Goal: Find specific page/section: Find specific page/section

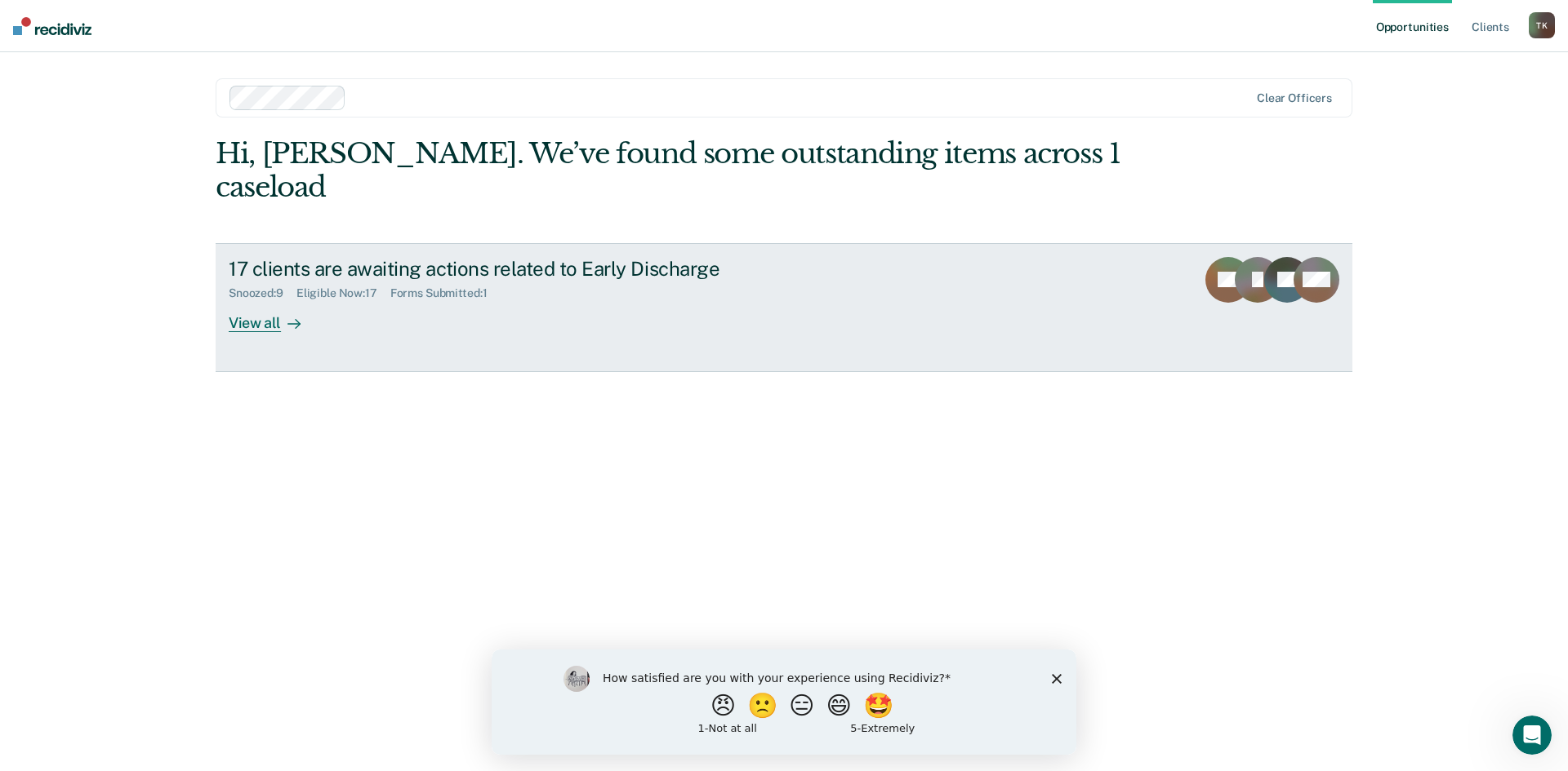
click at [264, 301] on div "View all" at bounding box center [274, 316] width 91 height 32
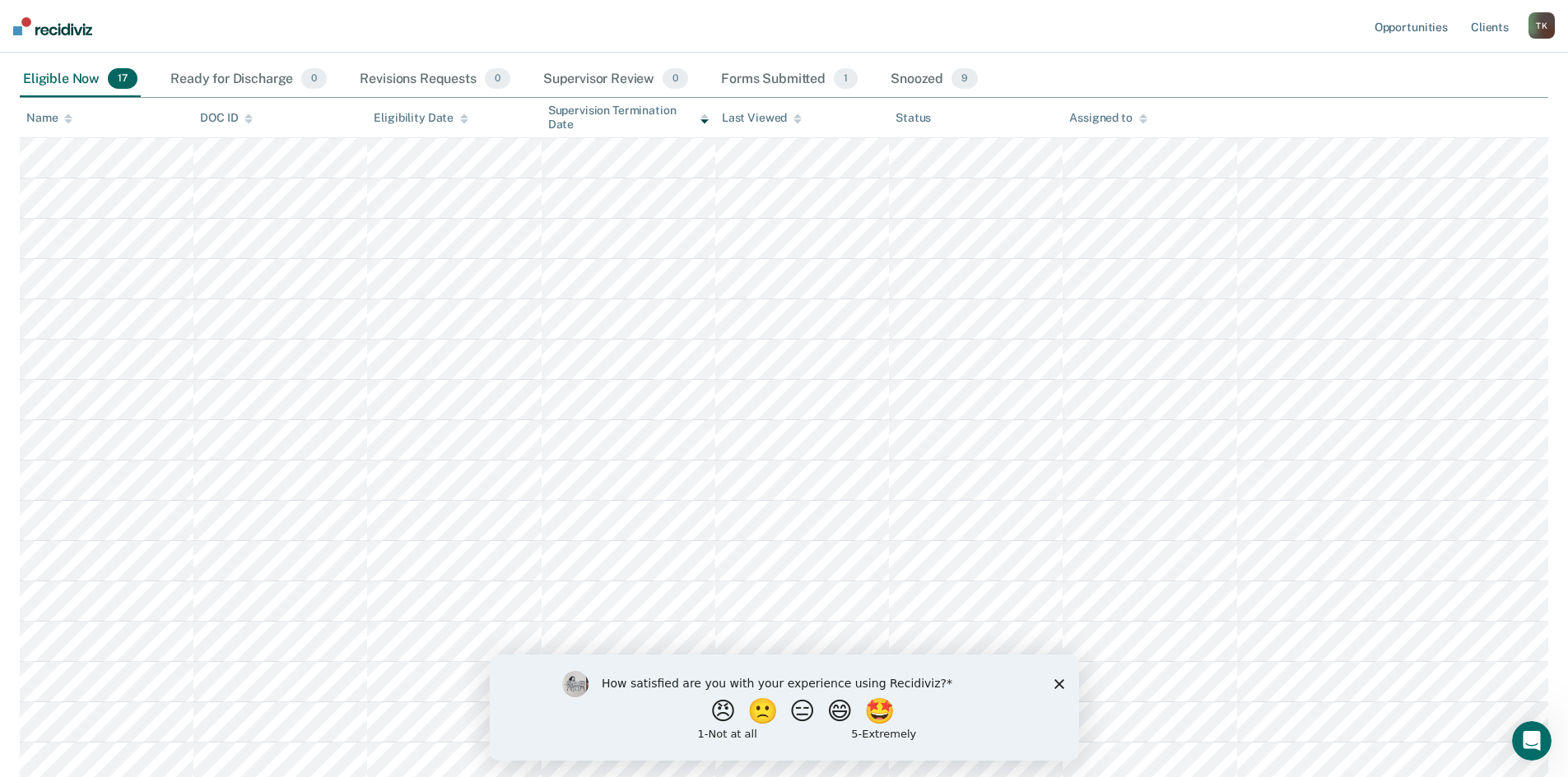
scroll to position [336, 0]
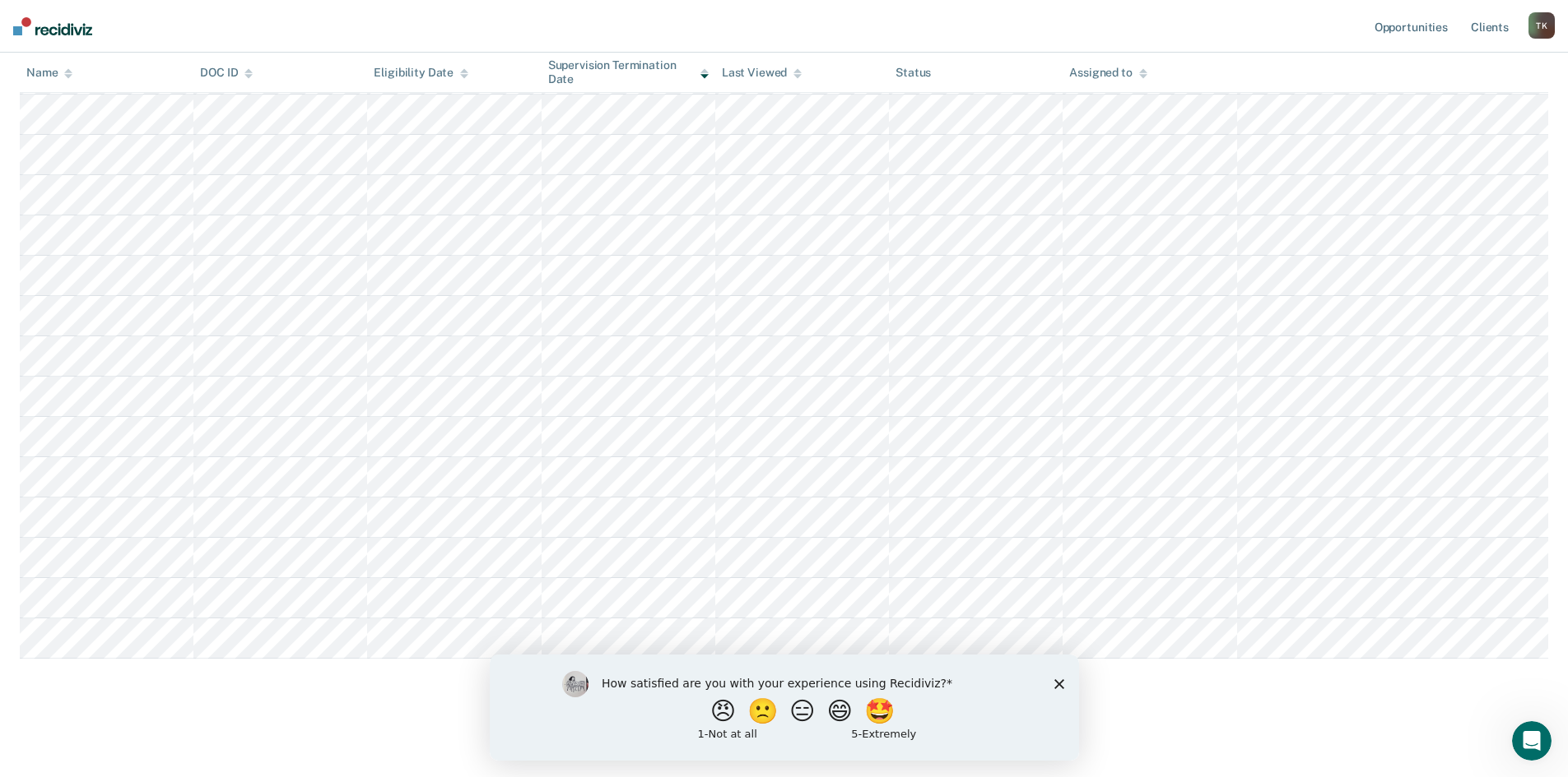
click at [1056, 682] on polygon "Close survey" at bounding box center [1058, 683] width 10 height 10
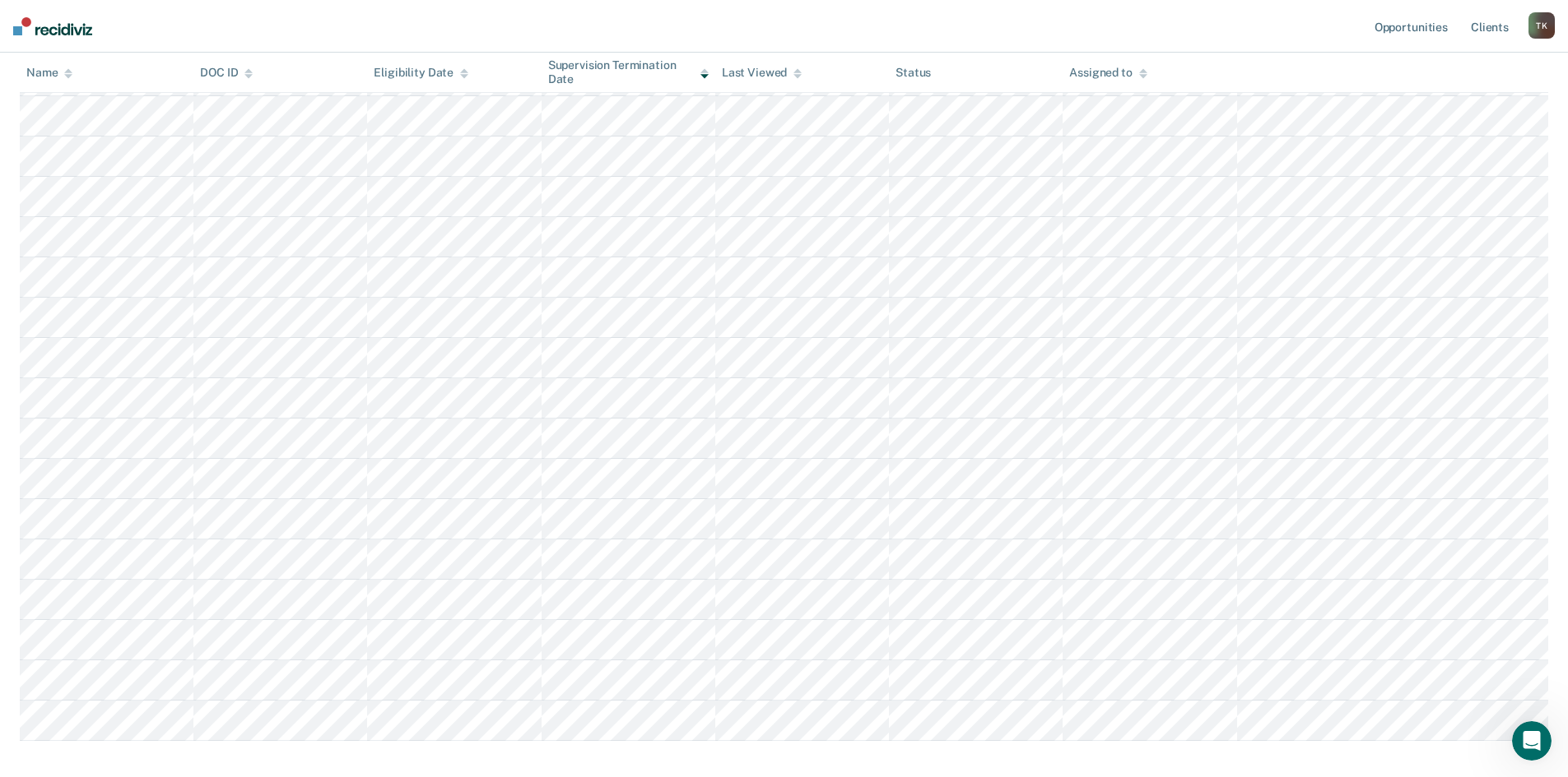
scroll to position [6, 0]
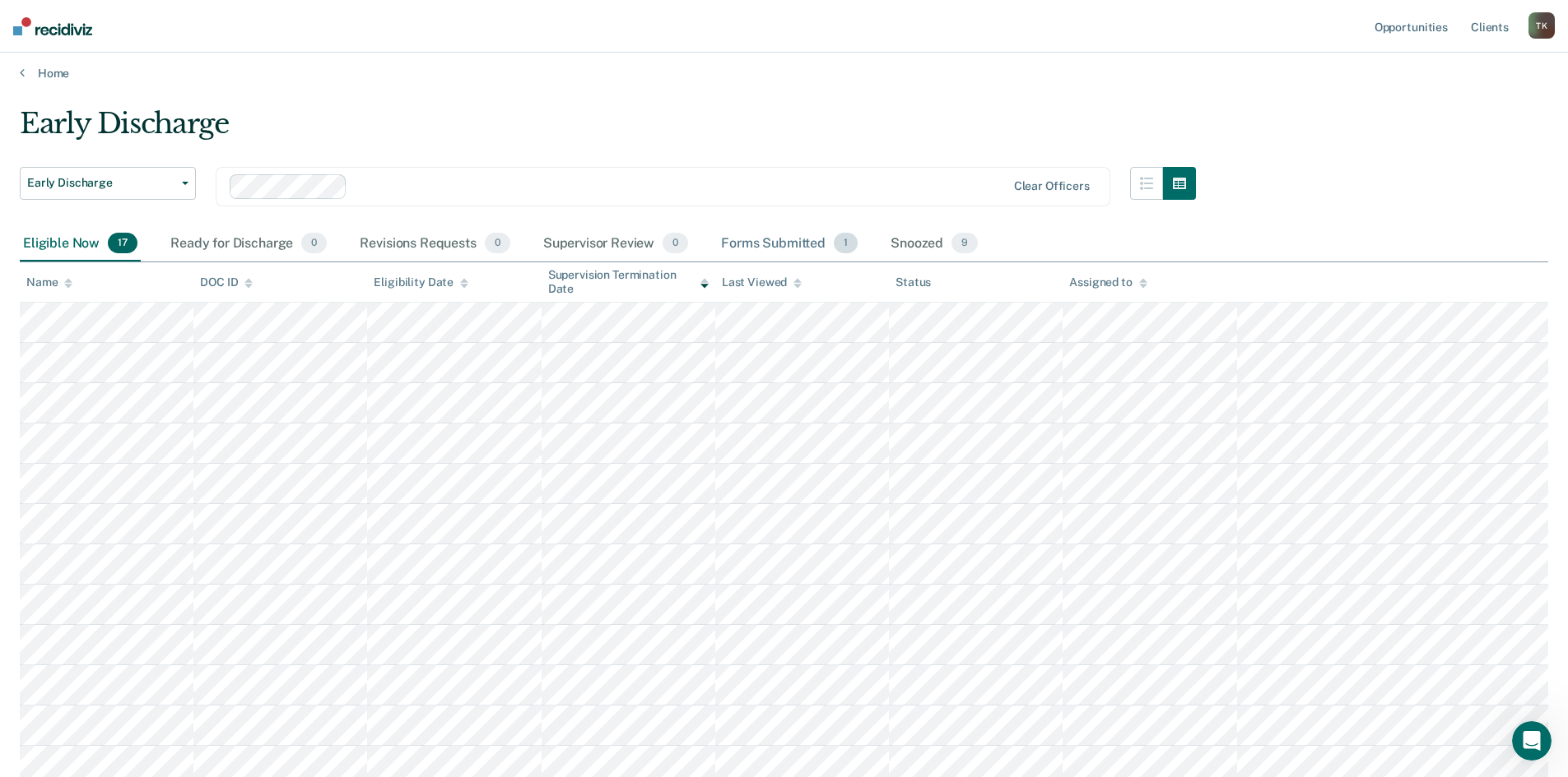
click at [771, 240] on div "Forms Submitted 1" at bounding box center [790, 244] width 144 height 36
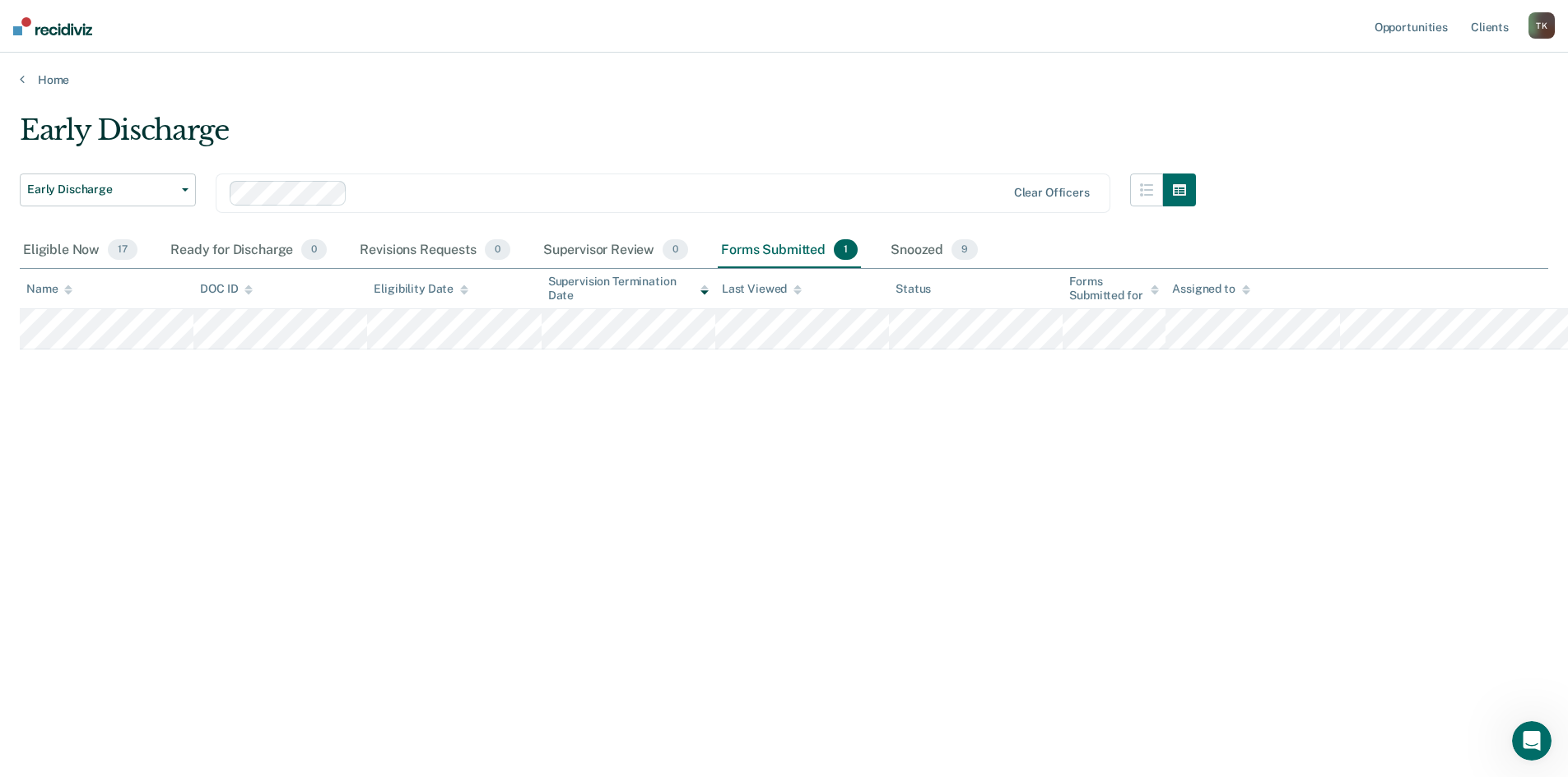
scroll to position [0, 0]
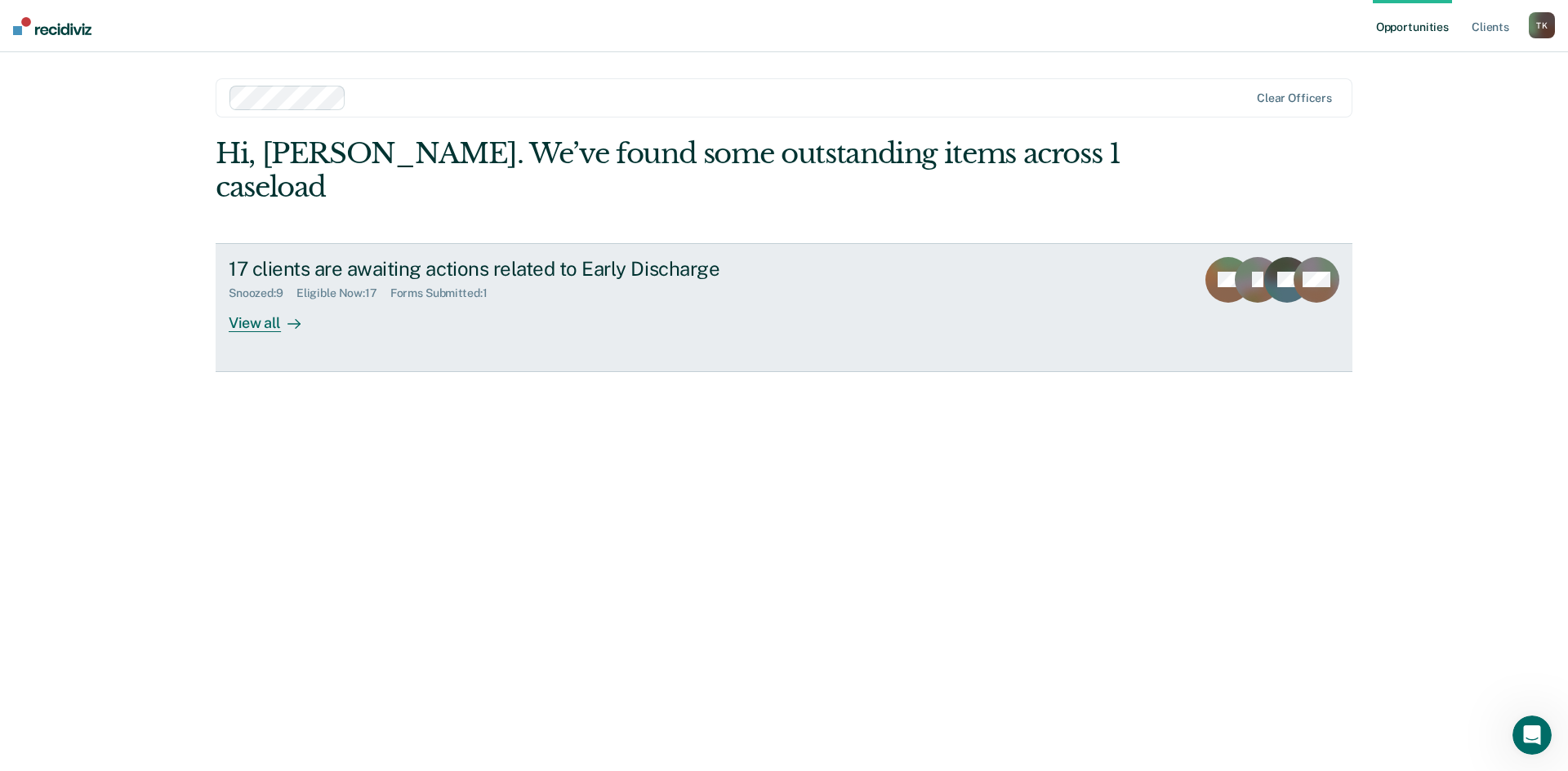
click at [257, 301] on div "View all" at bounding box center [274, 316] width 91 height 32
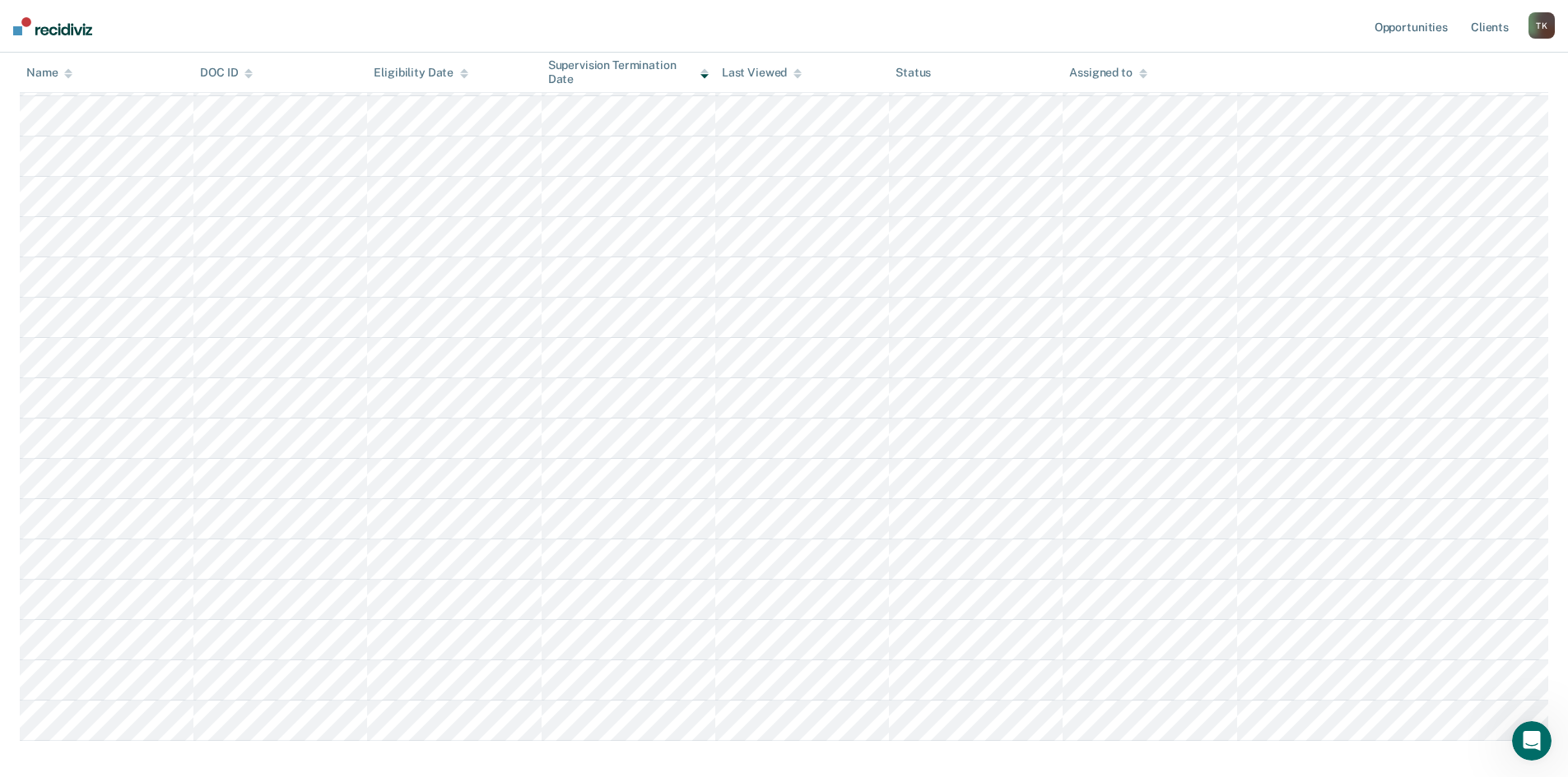
scroll to position [171, 0]
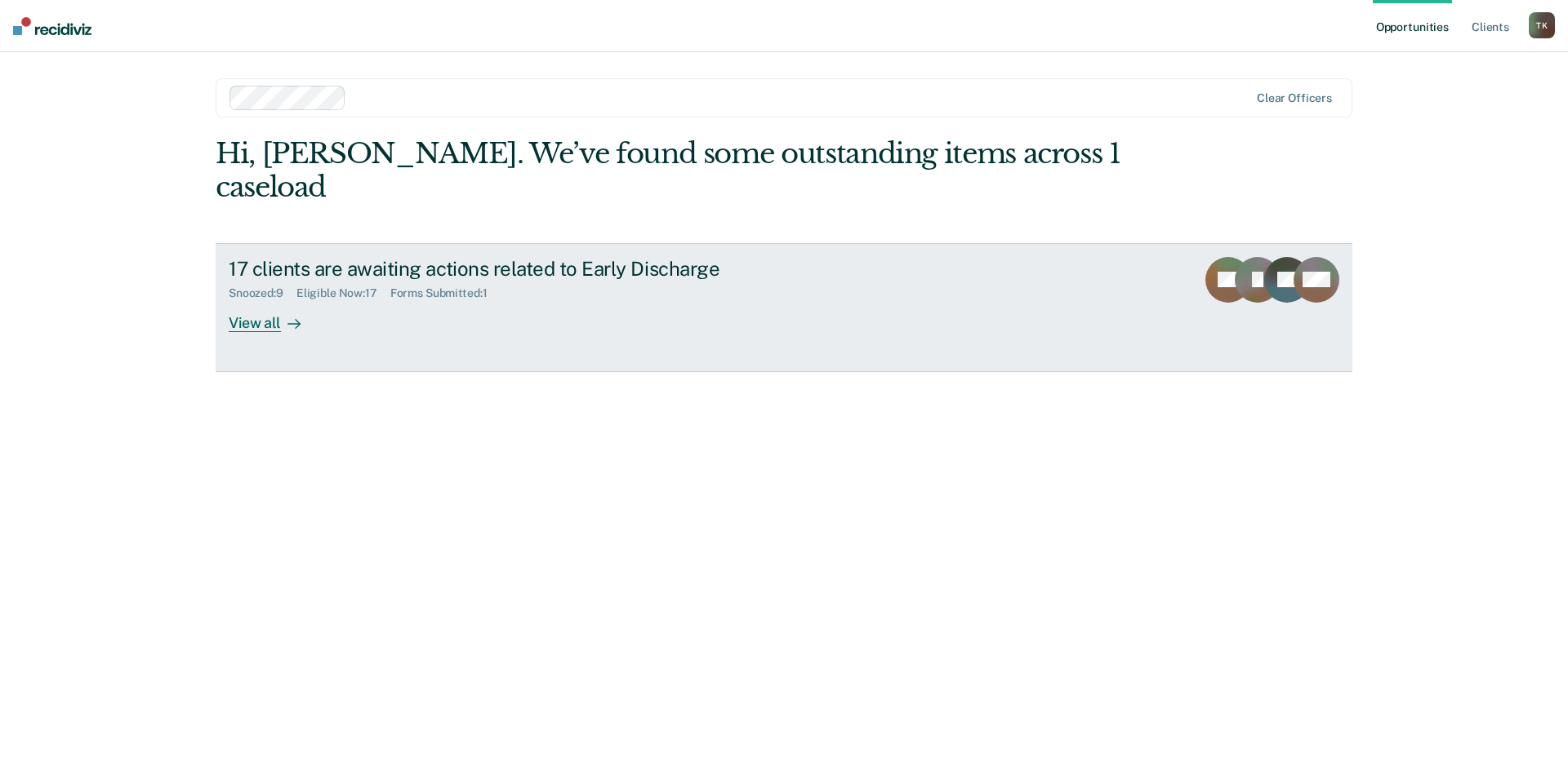
click at [256, 301] on div "View all" at bounding box center [274, 316] width 91 height 32
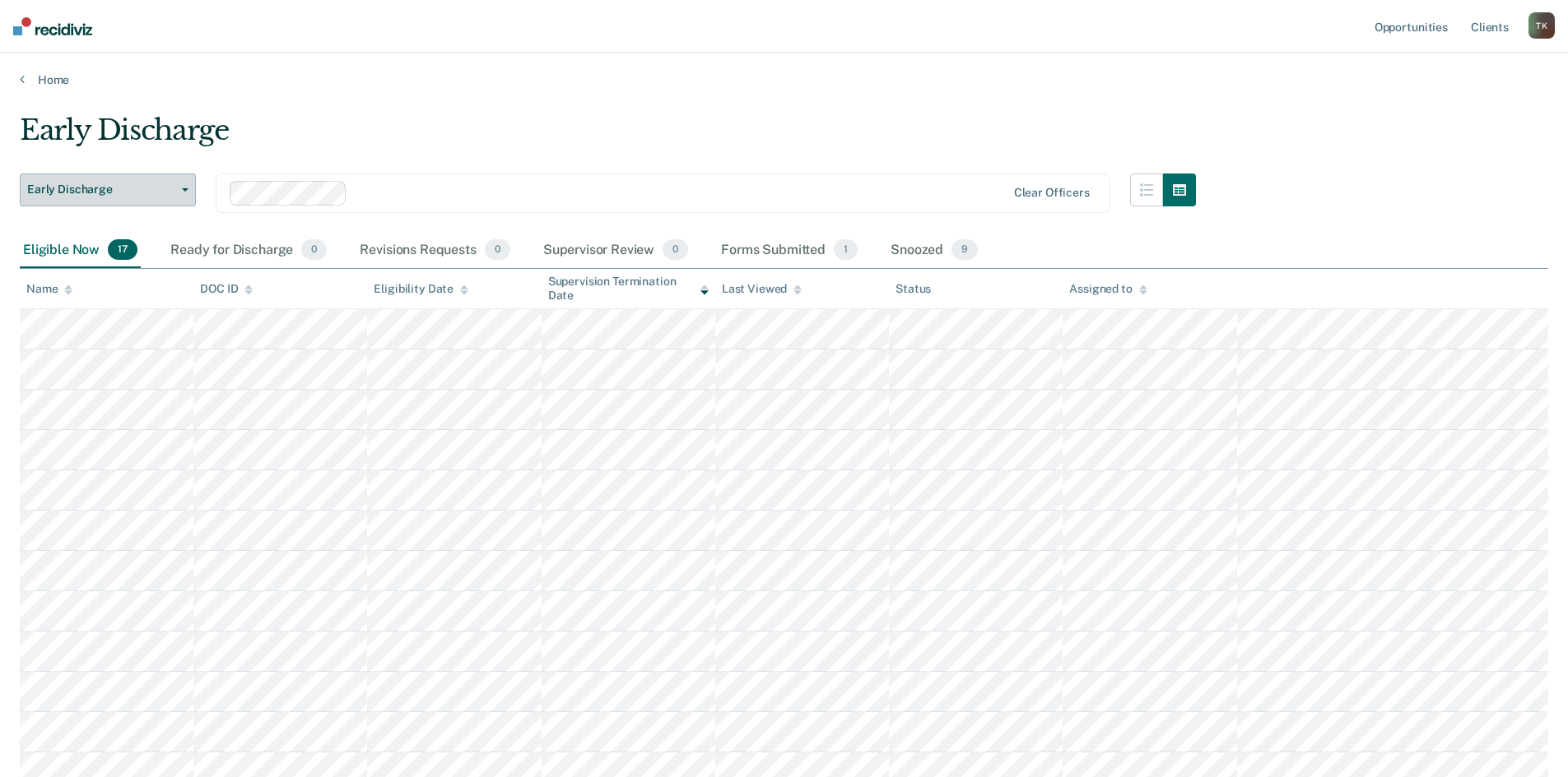
click at [187, 189] on icon "button" at bounding box center [184, 190] width 6 height 4
click at [518, 115] on div "Early Discharge" at bounding box center [607, 136] width 1176 height 47
click at [1492, 25] on link "Client s" at bounding box center [1490, 26] width 44 height 52
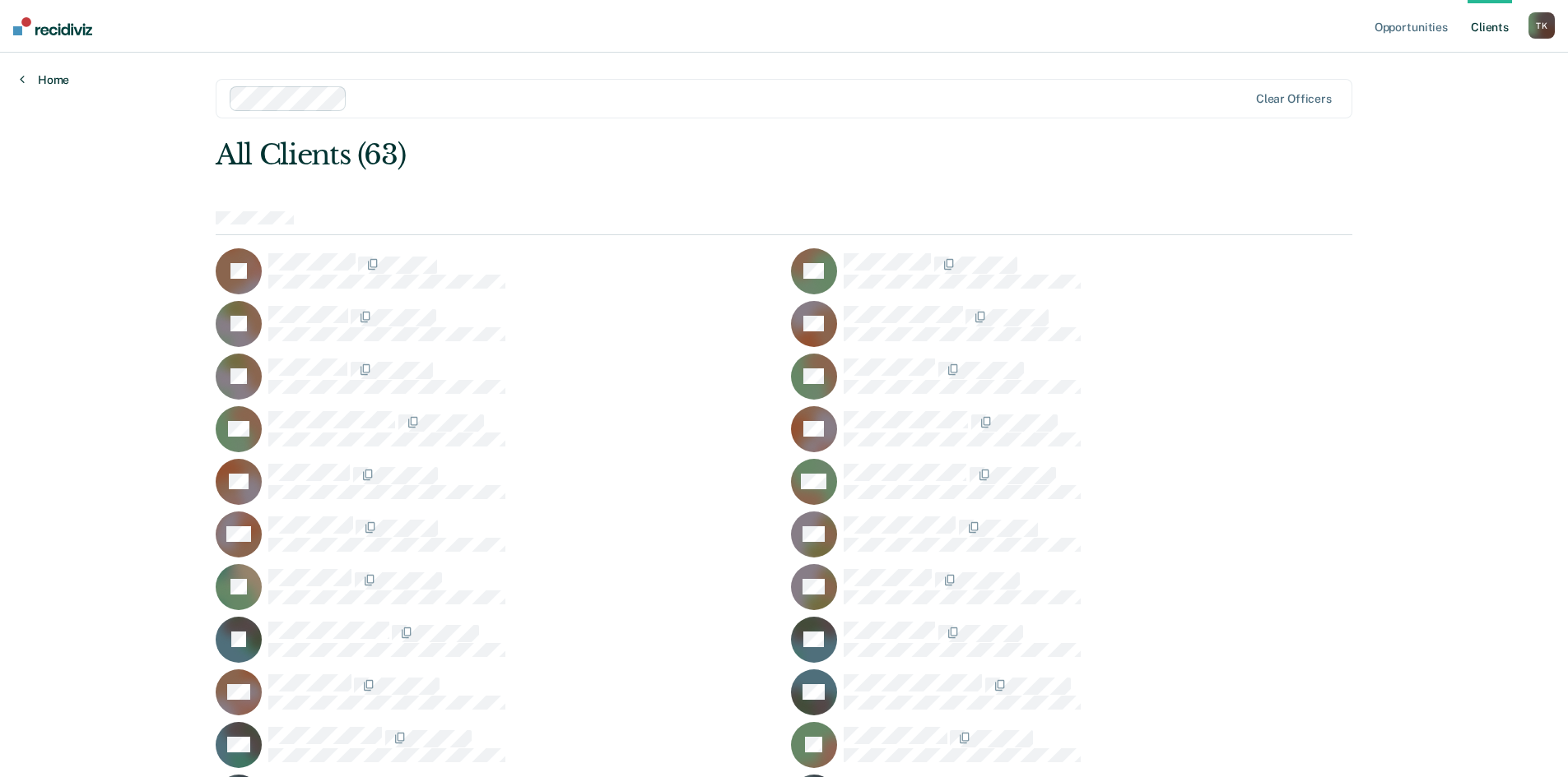
click at [50, 74] on link "Home" at bounding box center [44, 80] width 50 height 15
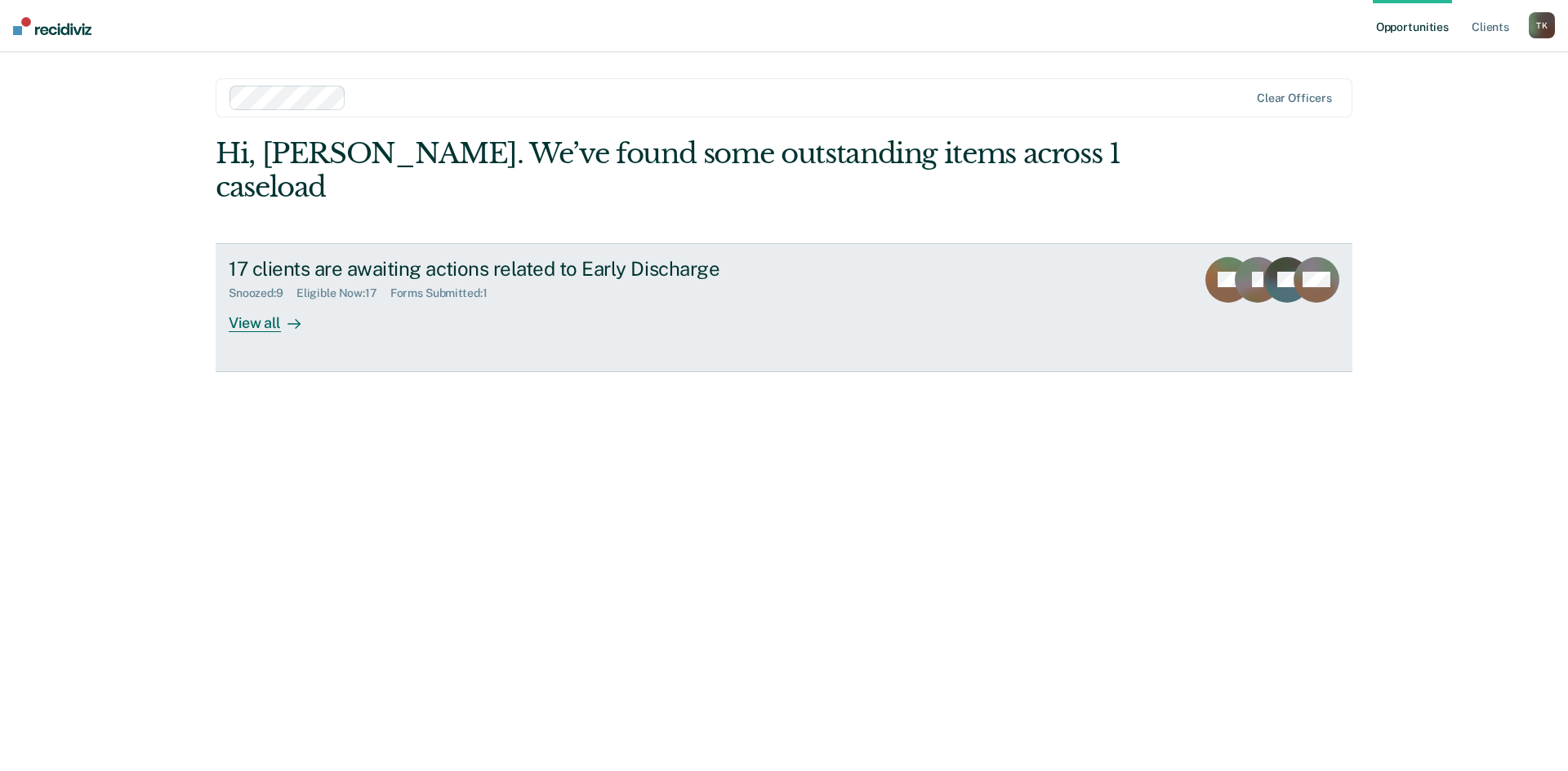
click at [261, 301] on div "View all" at bounding box center [274, 316] width 91 height 32
